Goal: Task Accomplishment & Management: Manage account settings

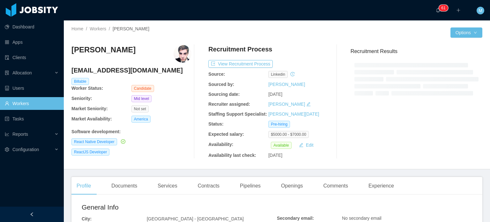
click at [150, 63] on div "[PERSON_NAME] [PERSON_NAME][EMAIL_ADDRESS][DOMAIN_NAME] Billable Worker Status:…" at bounding box center [131, 102] width 120 height 114
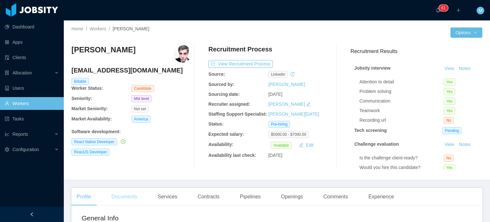
click at [117, 197] on div "Documents" at bounding box center [124, 197] width 36 height 18
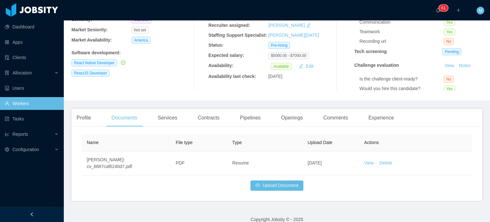
scroll to position [80, 0]
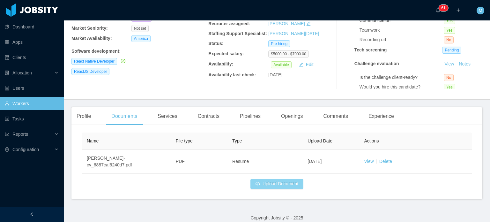
click at [290, 179] on button "Upload Document" at bounding box center [276, 184] width 53 height 10
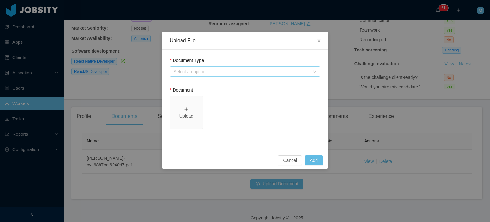
click at [260, 71] on div "Select an option" at bounding box center [242, 71] width 136 height 6
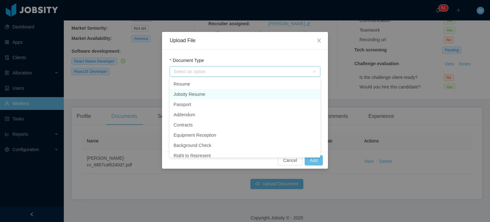
click at [210, 89] on li "Jobsity Resume" at bounding box center [245, 94] width 151 height 10
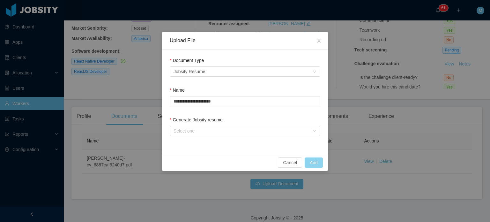
drag, startPoint x: 322, startPoint y: 164, endPoint x: 283, endPoint y: 123, distance: 56.4
click at [283, 123] on div "**********" at bounding box center [245, 101] width 166 height 139
click at [273, 130] on div "Select one" at bounding box center [242, 131] width 136 height 6
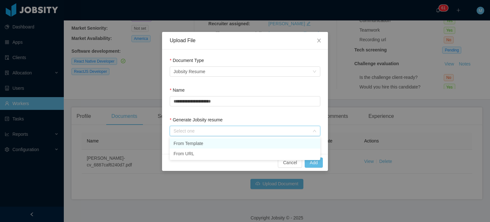
click at [235, 146] on li "From Template" at bounding box center [245, 143] width 151 height 10
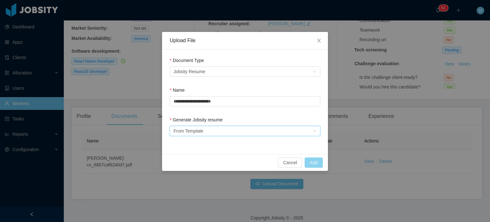
click at [306, 158] on button "Add" at bounding box center [314, 162] width 18 height 10
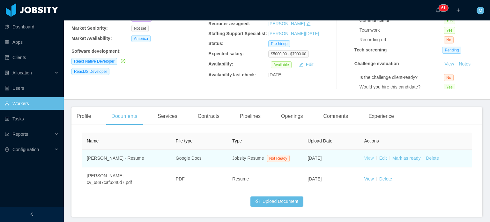
click at [364, 157] on link "View" at bounding box center [369, 157] width 10 height 5
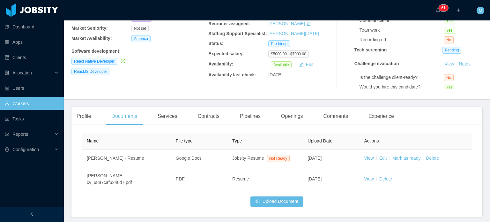
scroll to position [0, 0]
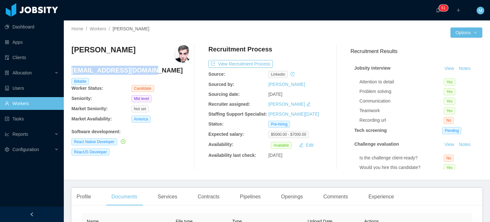
drag, startPoint x: 149, startPoint y: 72, endPoint x: 72, endPoint y: 70, distance: 76.9
click at [72, 70] on h4 "[EMAIL_ADDRESS][DOMAIN_NAME]" at bounding box center [131, 70] width 120 height 9
copy h4 "[EMAIL_ADDRESS][DOMAIN_NAME]"
